Goal: Information Seeking & Learning: Find specific fact

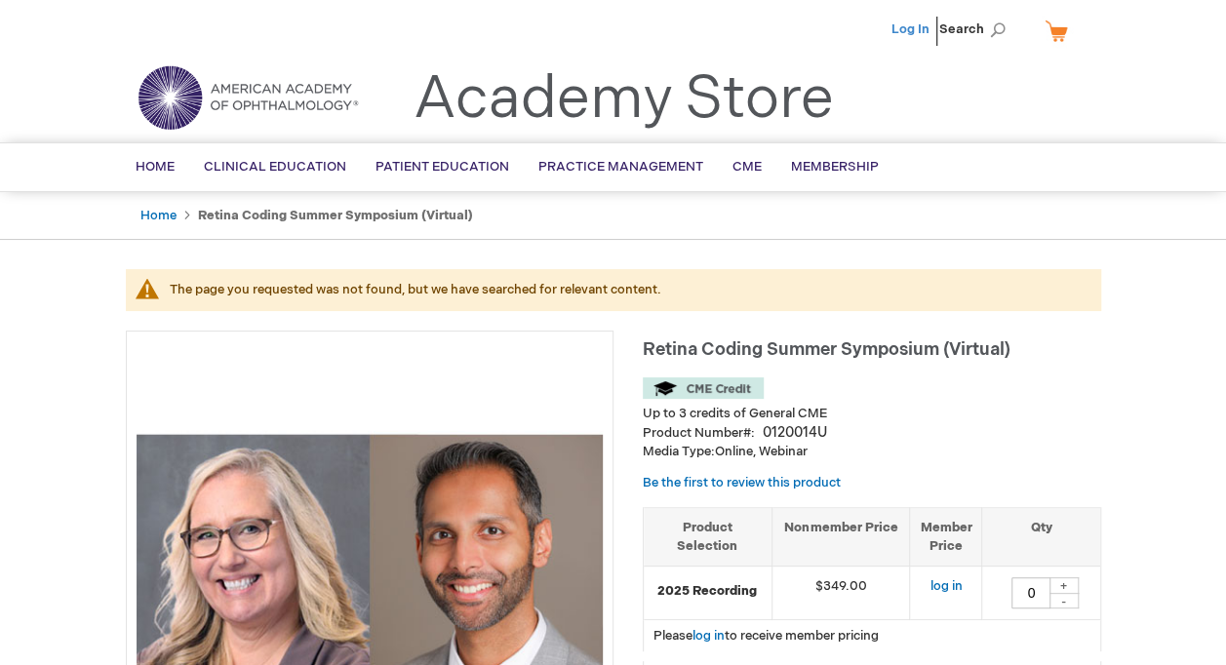
click at [909, 29] on link "Log In" at bounding box center [911, 29] width 38 height 16
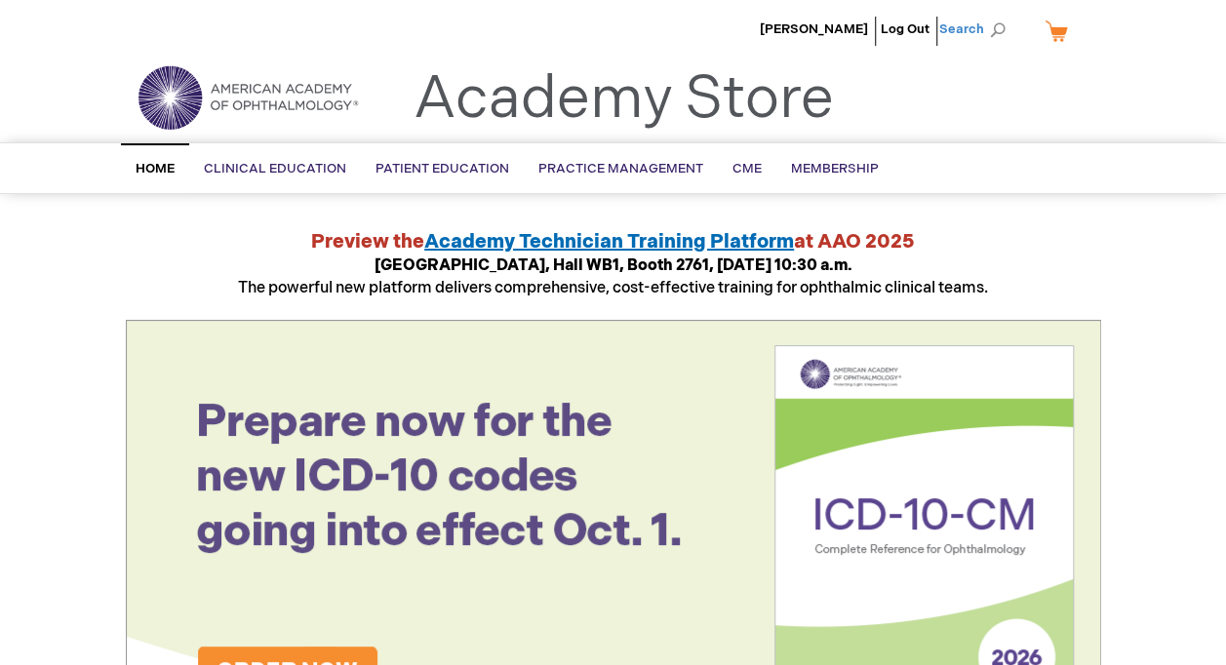
click at [1008, 32] on span "Search" at bounding box center [977, 29] width 74 height 39
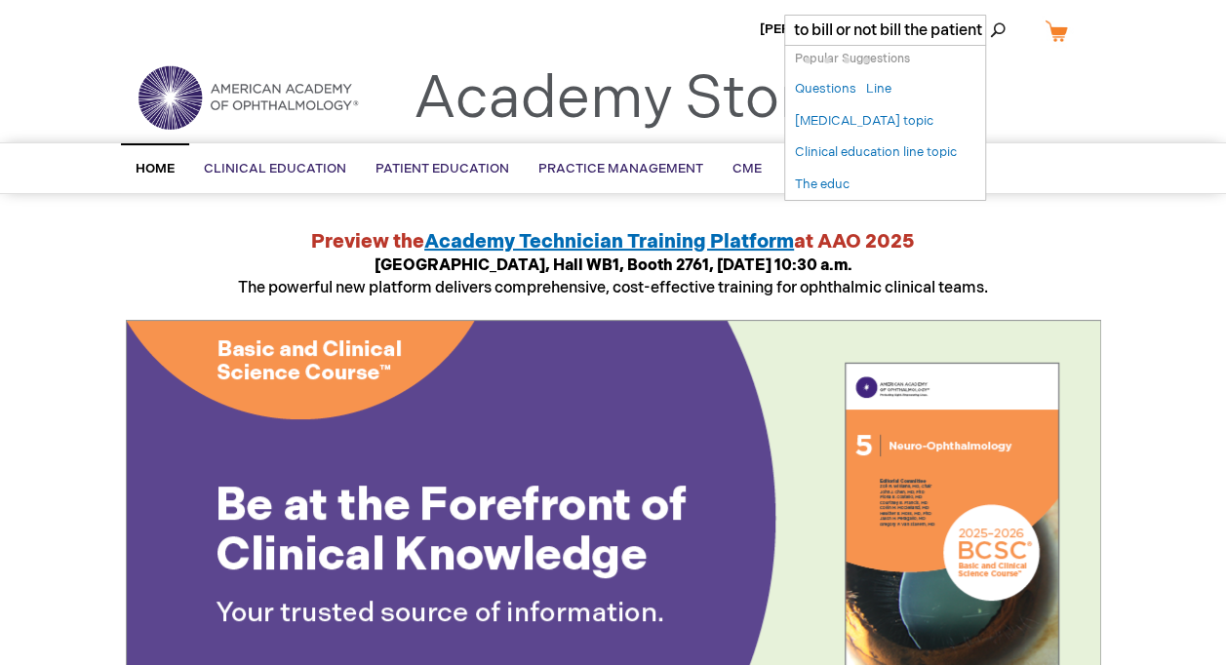
scroll to position [0, 8]
type input "to bill or not bill the patient"
click at [990, 15] on button "Search" at bounding box center [998, 30] width 16 height 31
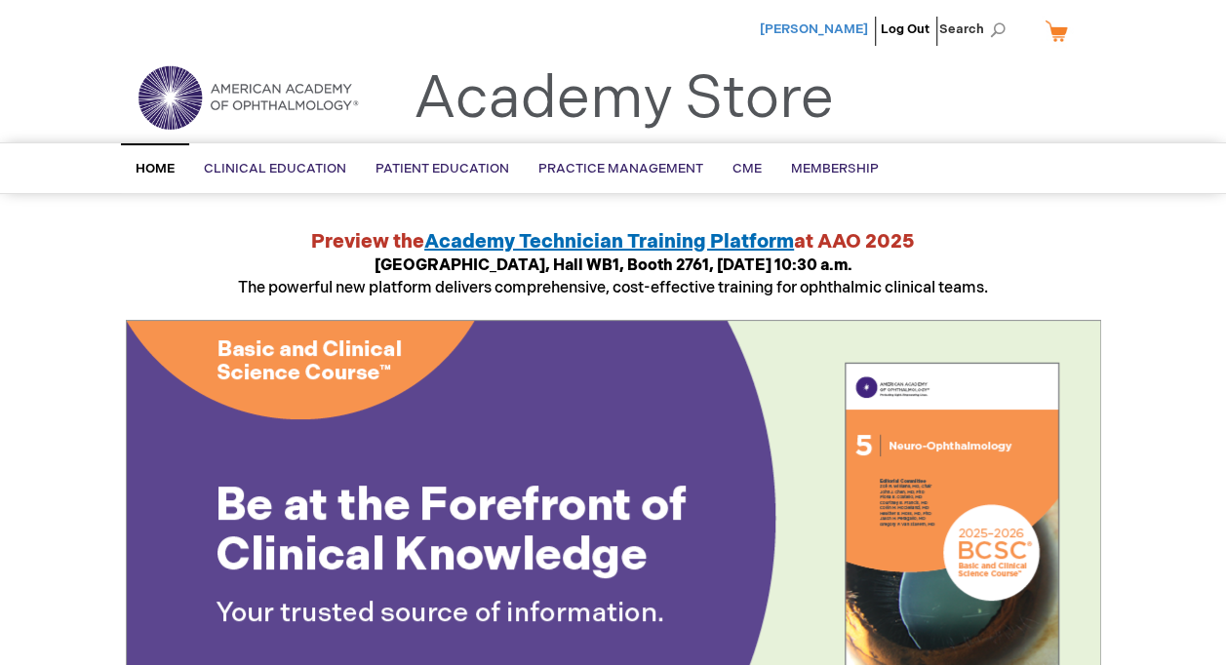
click at [819, 23] on span "[PERSON_NAME]" at bounding box center [814, 29] width 108 height 16
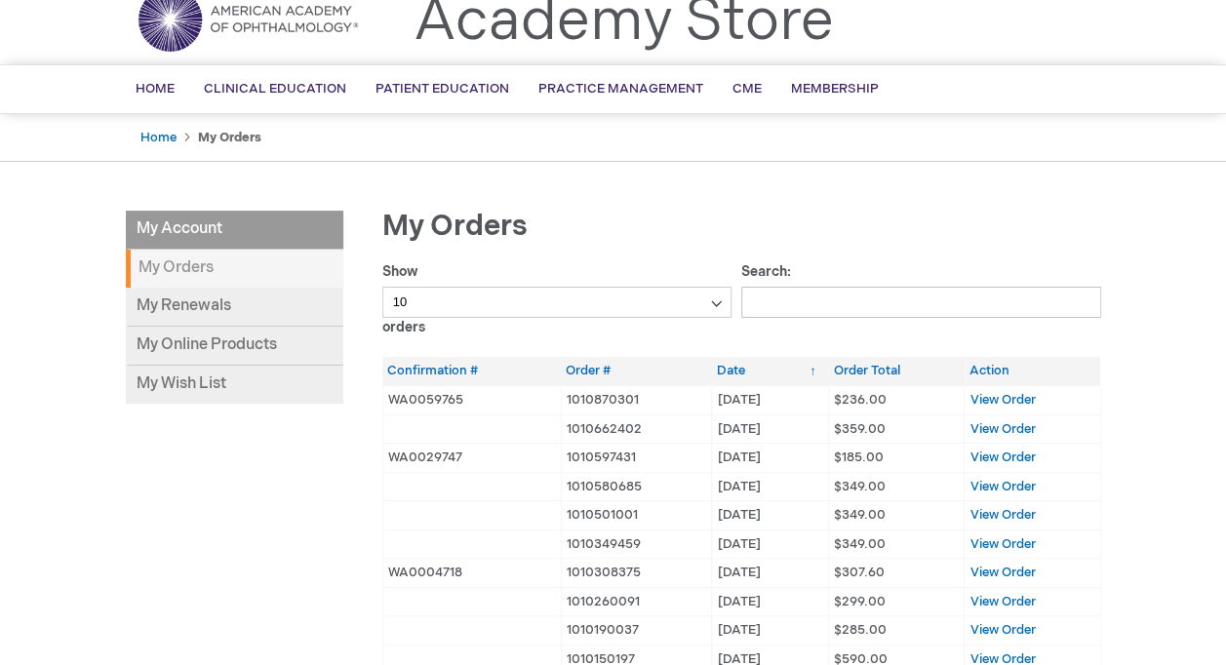
scroll to position [195, 0]
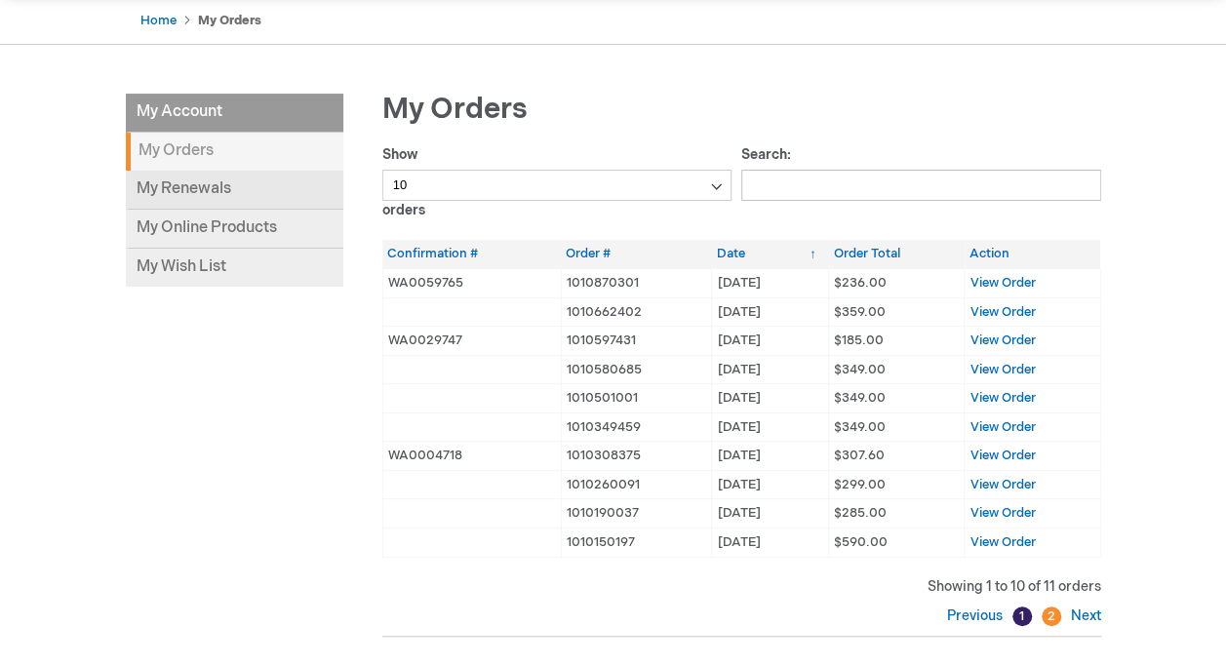
click at [203, 197] on link "My Renewals" at bounding box center [235, 190] width 218 height 39
